Goal: Task Accomplishment & Management: Use online tool/utility

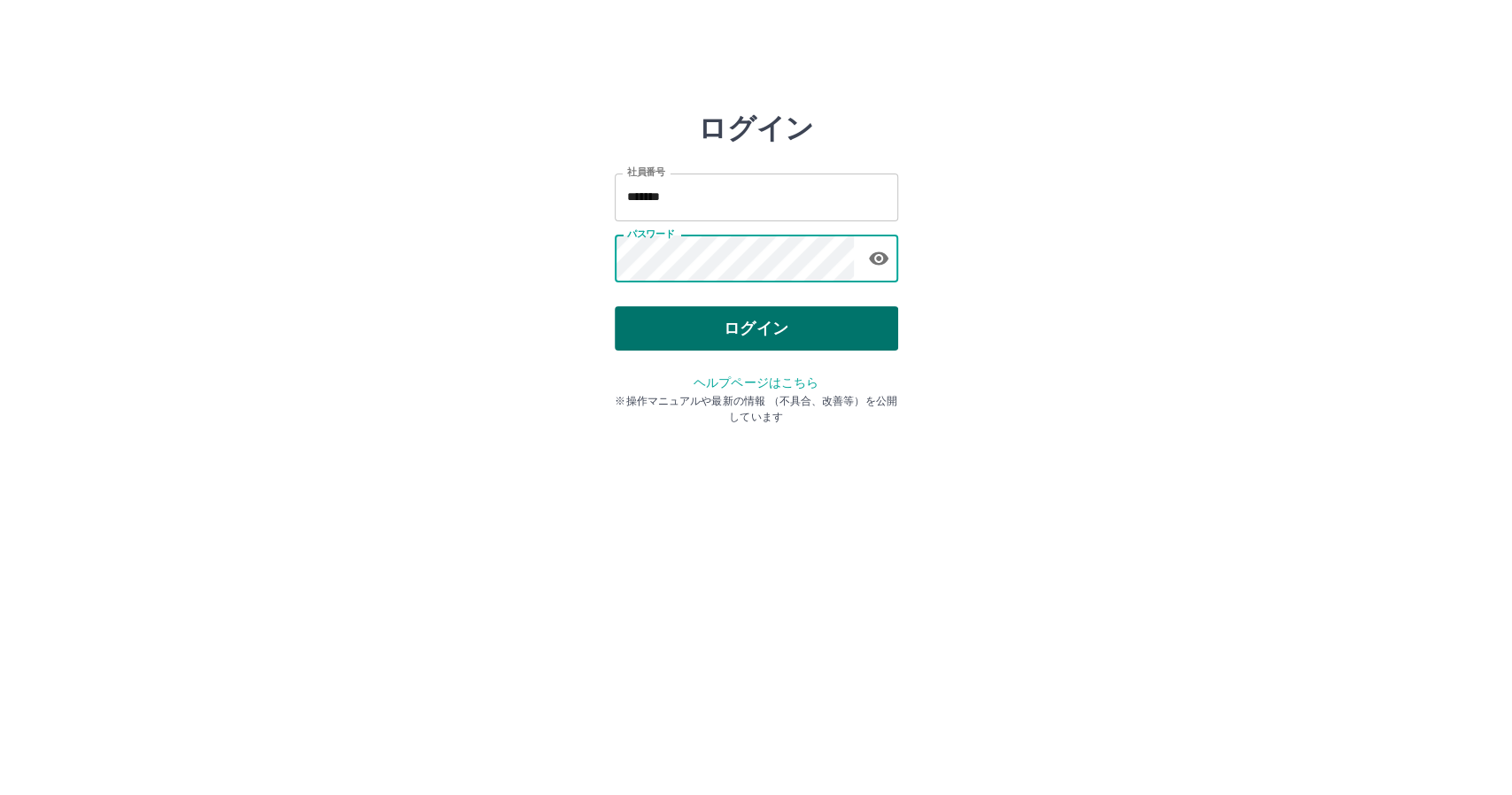
click at [735, 329] on button "ログイン" at bounding box center [756, 328] width 283 height 44
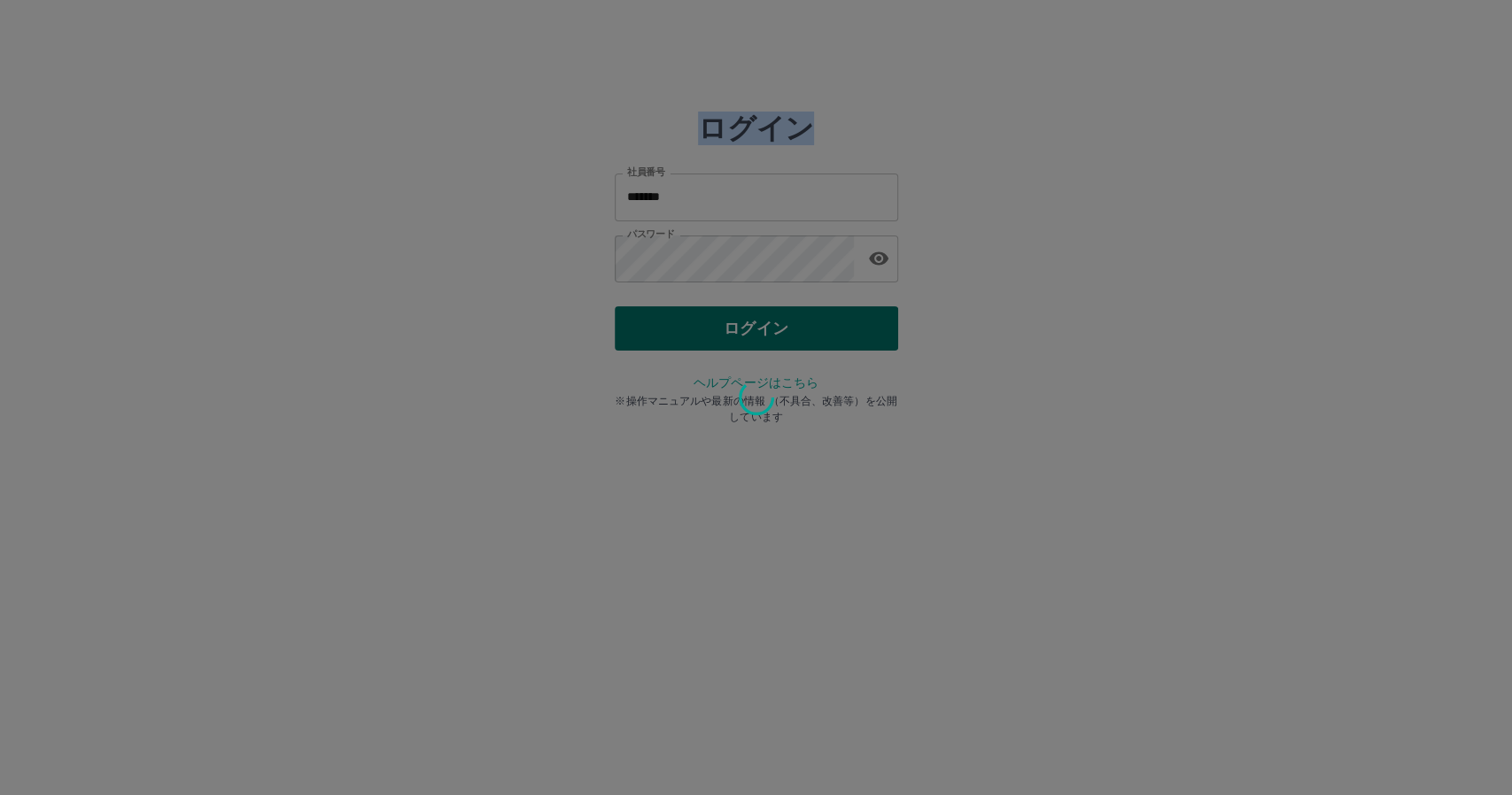
click at [735, 329] on div at bounding box center [756, 397] width 1512 height 795
